Goal: Find specific page/section: Find specific page/section

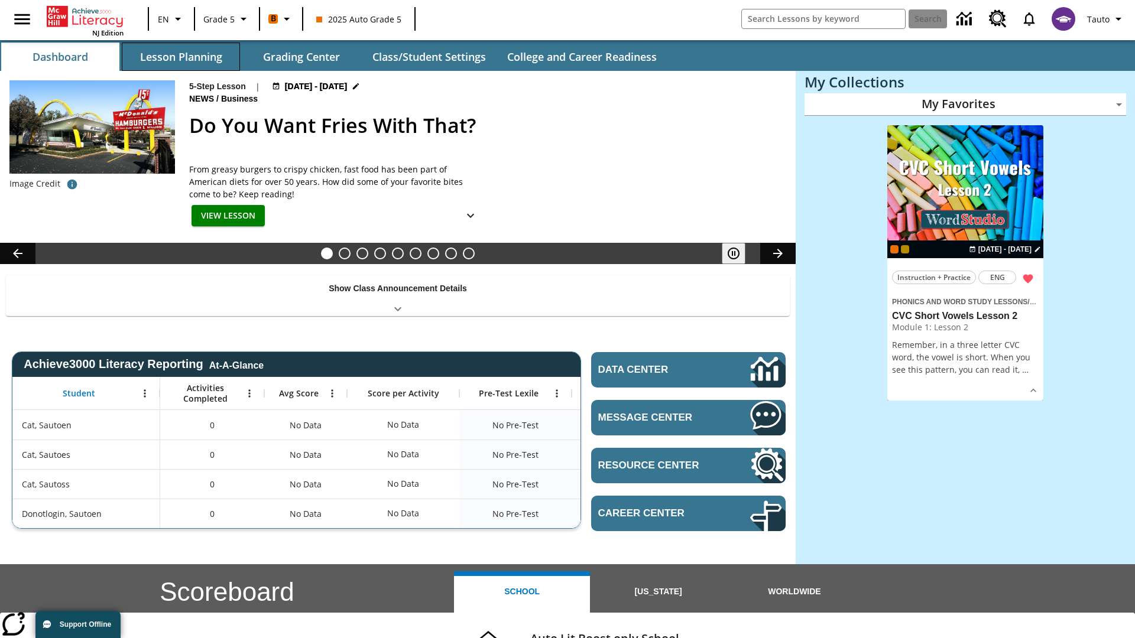
click at [181, 57] on button "Lesson Planning" at bounding box center [181, 57] width 118 height 28
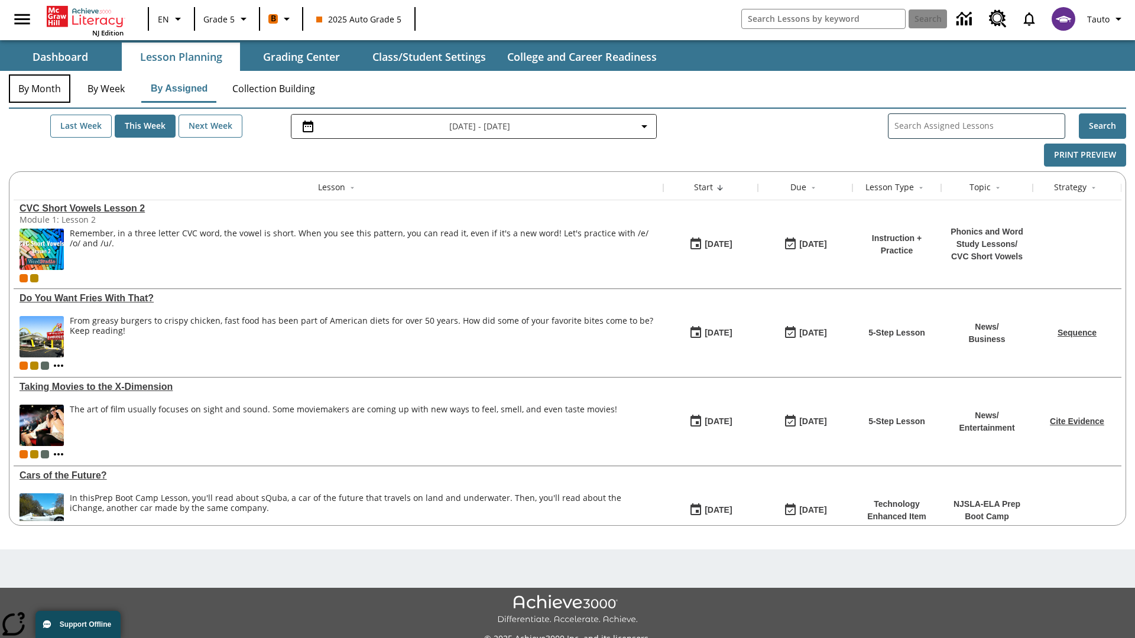
click at [40, 89] on button "By Month" at bounding box center [39, 88] width 61 height 28
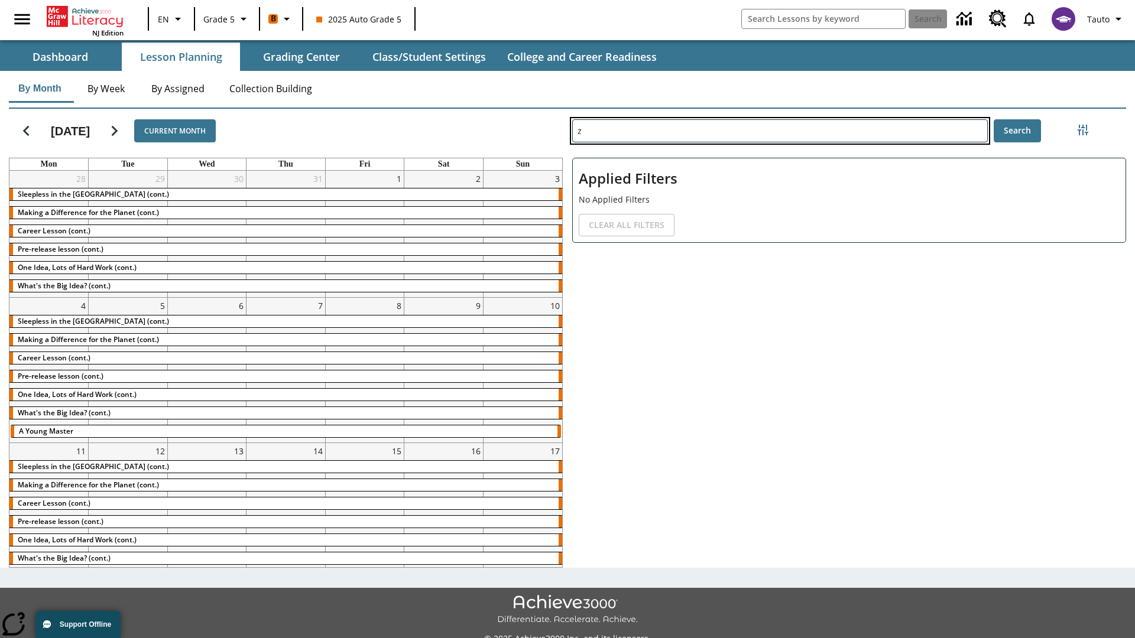
type input "z"
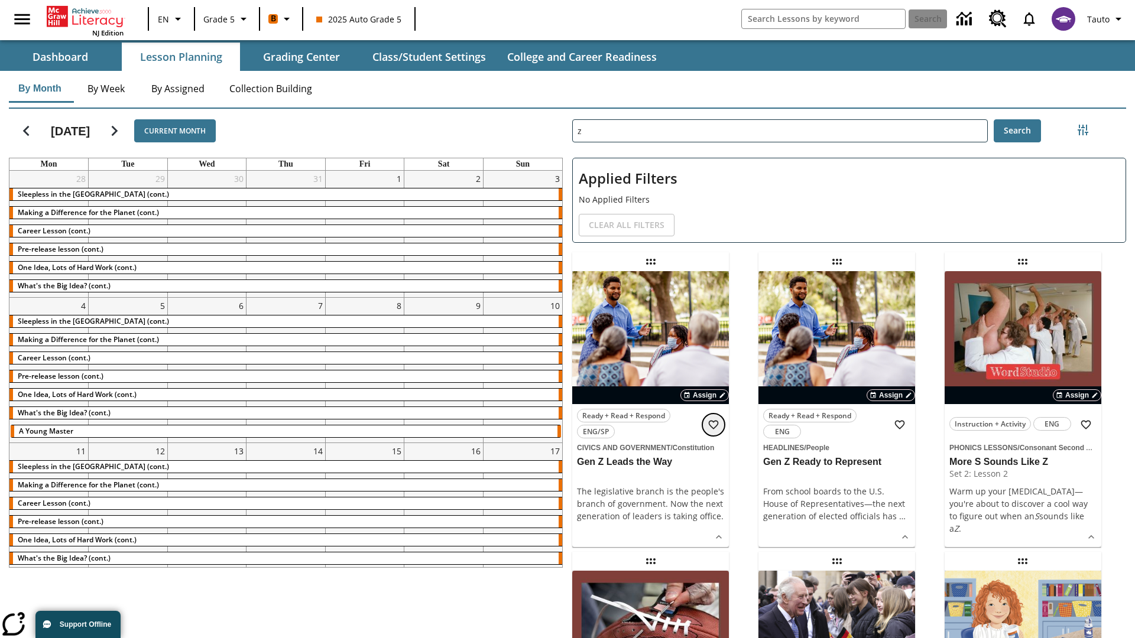
click at [713, 425] on icon "Add to Favorites" at bounding box center [714, 425] width 12 height 12
